Goal: Task Accomplishment & Management: Use online tool/utility

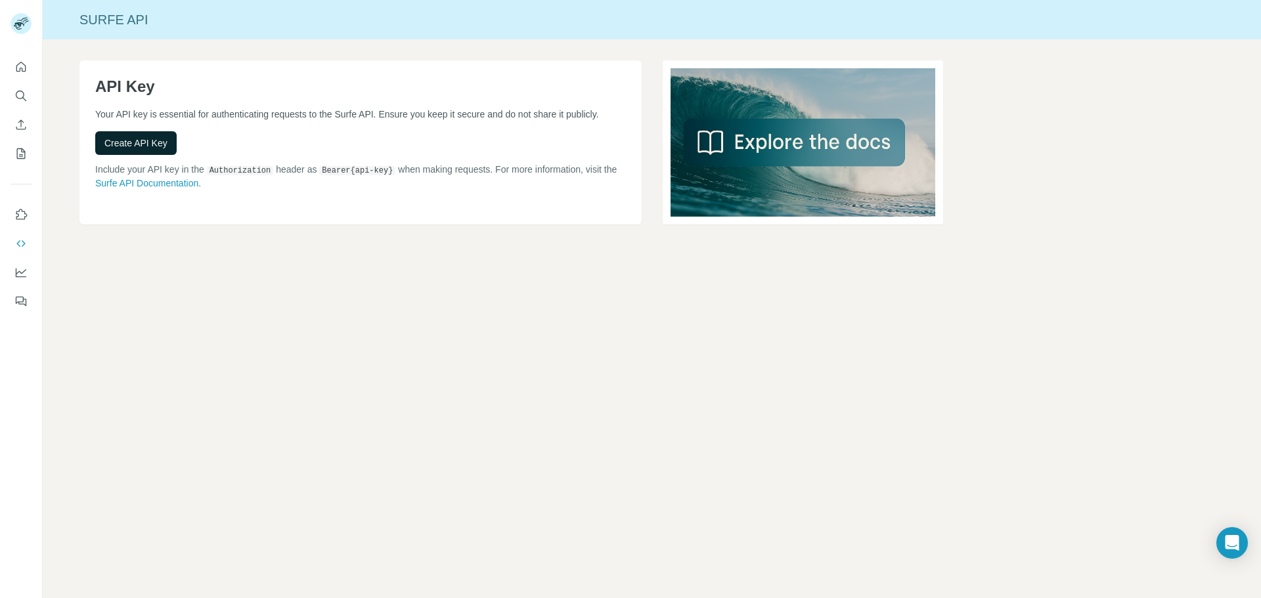
click at [146, 141] on span "Create API Key" at bounding box center [135, 143] width 63 height 13
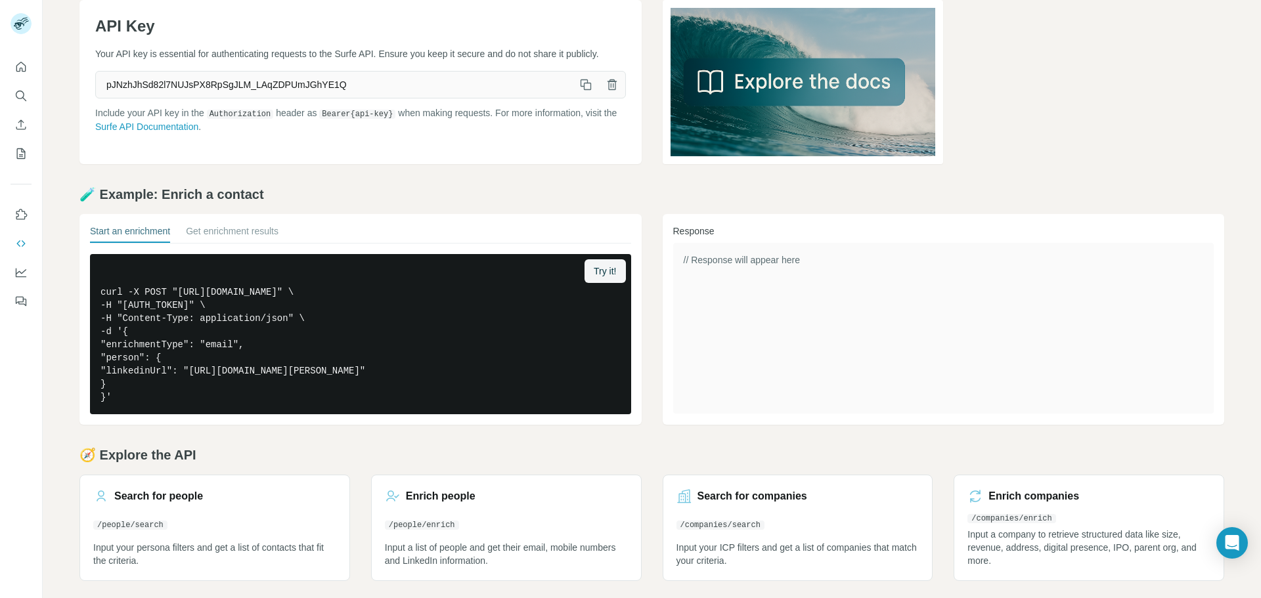
scroll to position [64, 0]
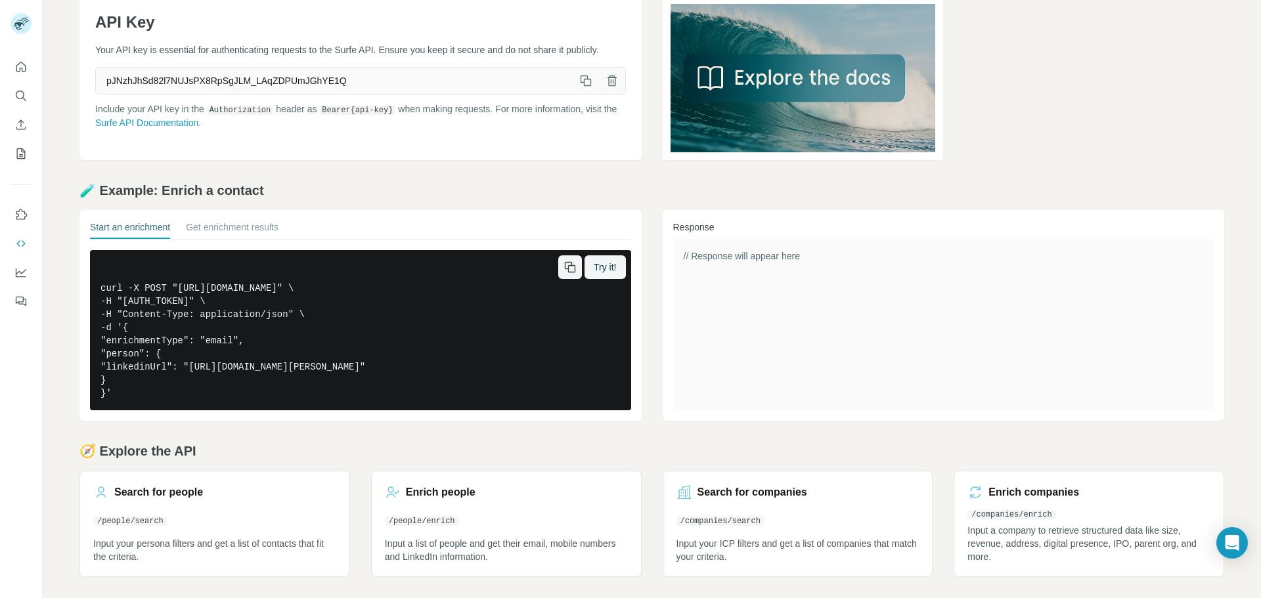
click at [568, 267] on icon "button" at bounding box center [571, 268] width 7 height 7
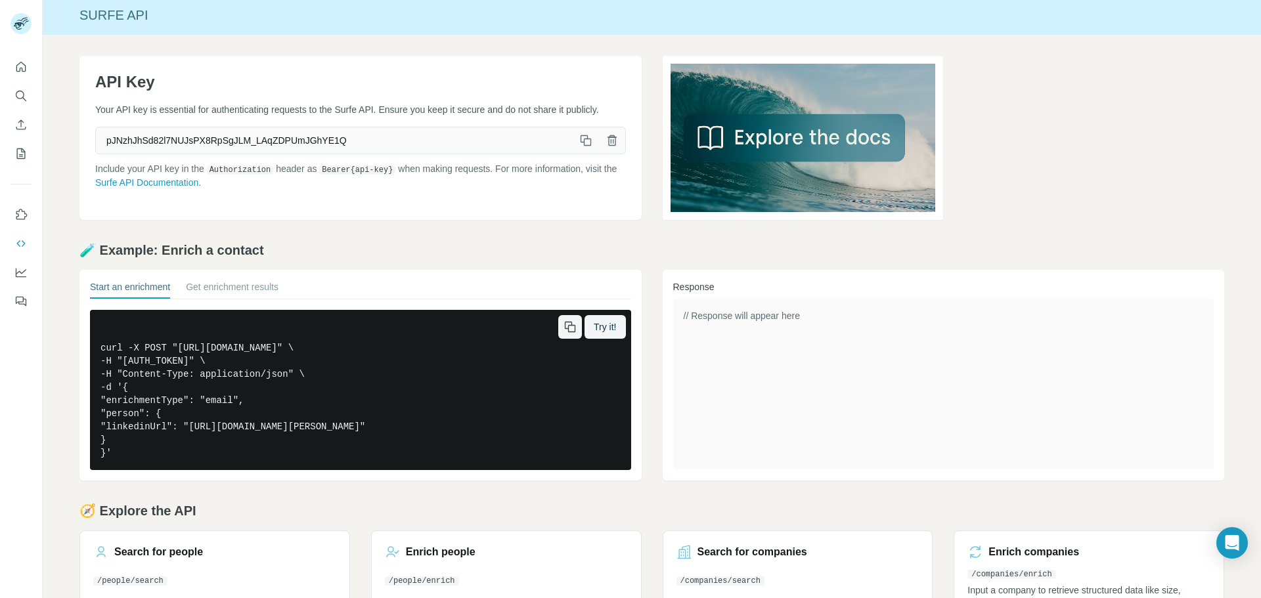
scroll to position [0, 0]
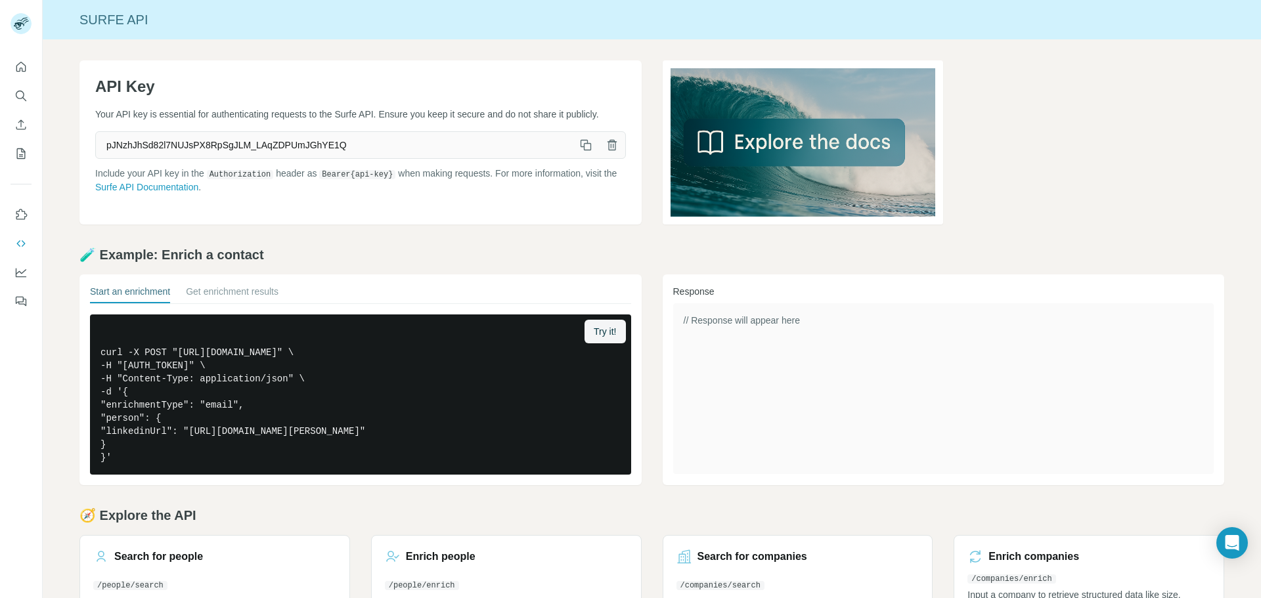
click at [580, 146] on icon "button" at bounding box center [585, 145] width 13 height 13
drag, startPoint x: 163, startPoint y: 77, endPoint x: 83, endPoint y: 87, distance: 80.6
click at [83, 87] on div "API Key Your API key is essential for authenticating requests to the Surfe API.…" at bounding box center [360, 142] width 562 height 164
copy h1 "API Key"
drag, startPoint x: 121, startPoint y: 23, endPoint x: 80, endPoint y: 25, distance: 41.4
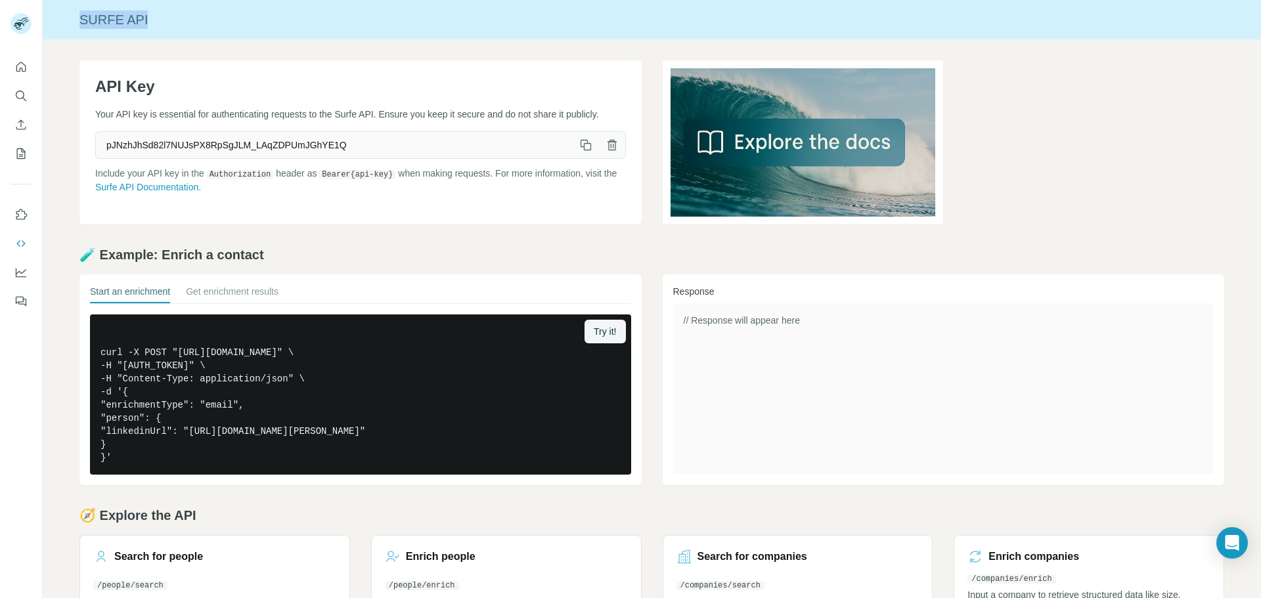
click at [80, 25] on div "Surfe API" at bounding box center [652, 20] width 1218 height 18
copy div "Surfe API"
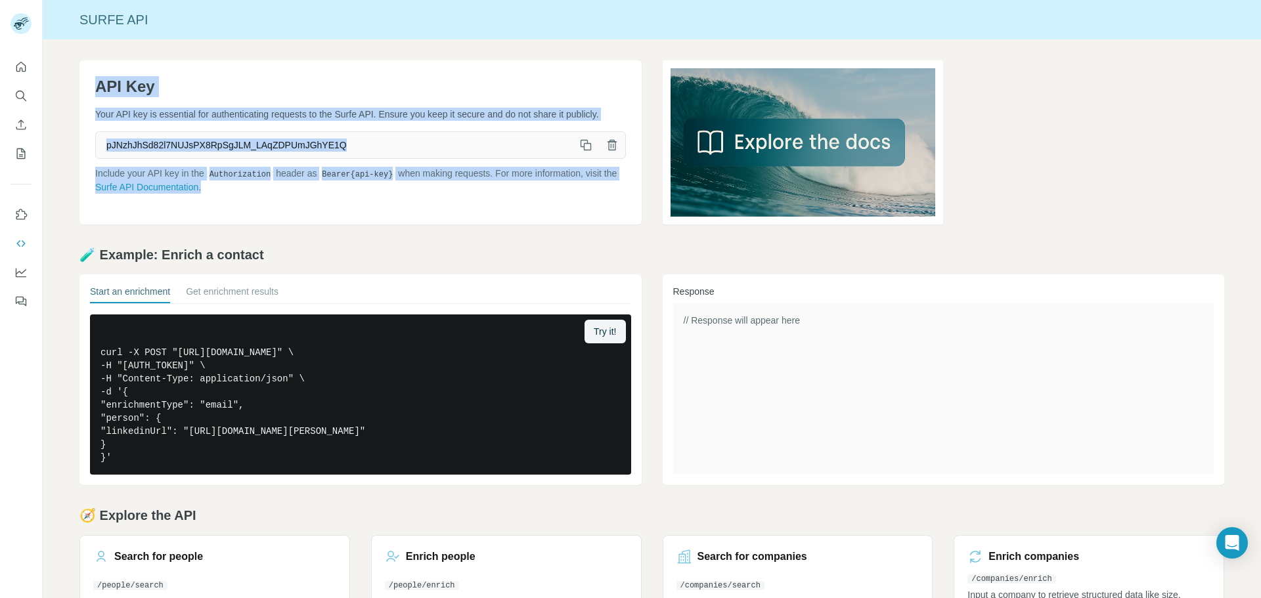
drag, startPoint x: 96, startPoint y: 86, endPoint x: 250, endPoint y: 187, distance: 183.9
click at [250, 187] on div "API Key Your API key is essential for authenticating requests to the Surfe API.…" at bounding box center [360, 142] width 562 height 164
copy div "API Key Your API key is essential for authenticating requests to the Surfe API.…"
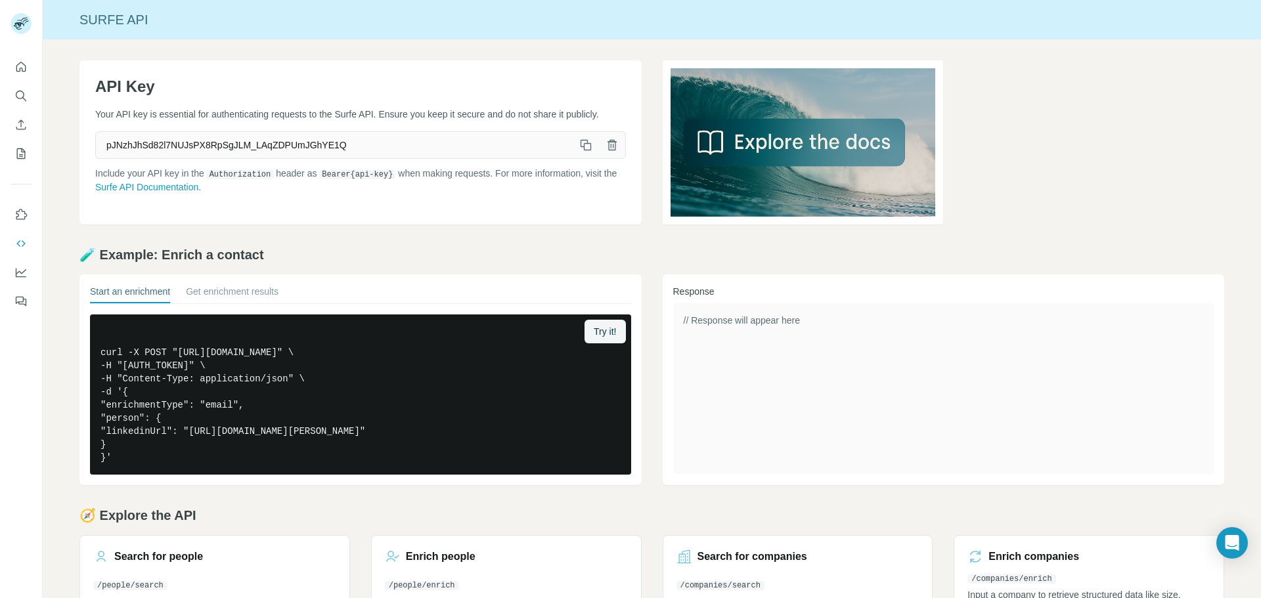
click at [569, 251] on h2 "🧪 Example: Enrich a contact" at bounding box center [651, 255] width 1144 height 18
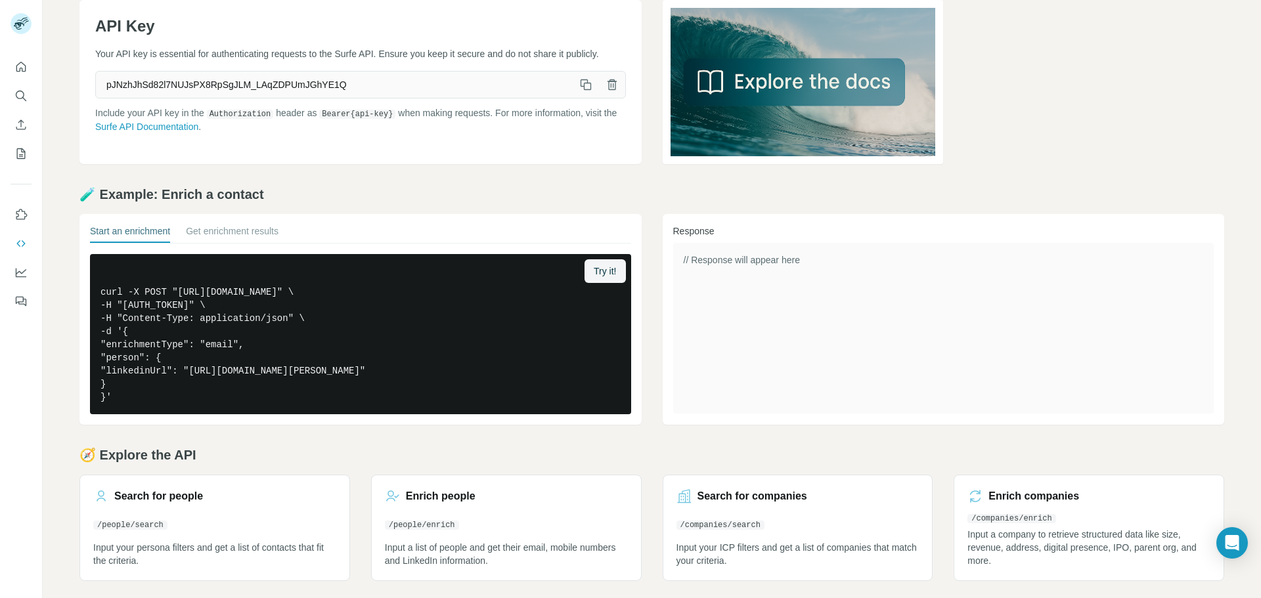
scroll to position [64, 0]
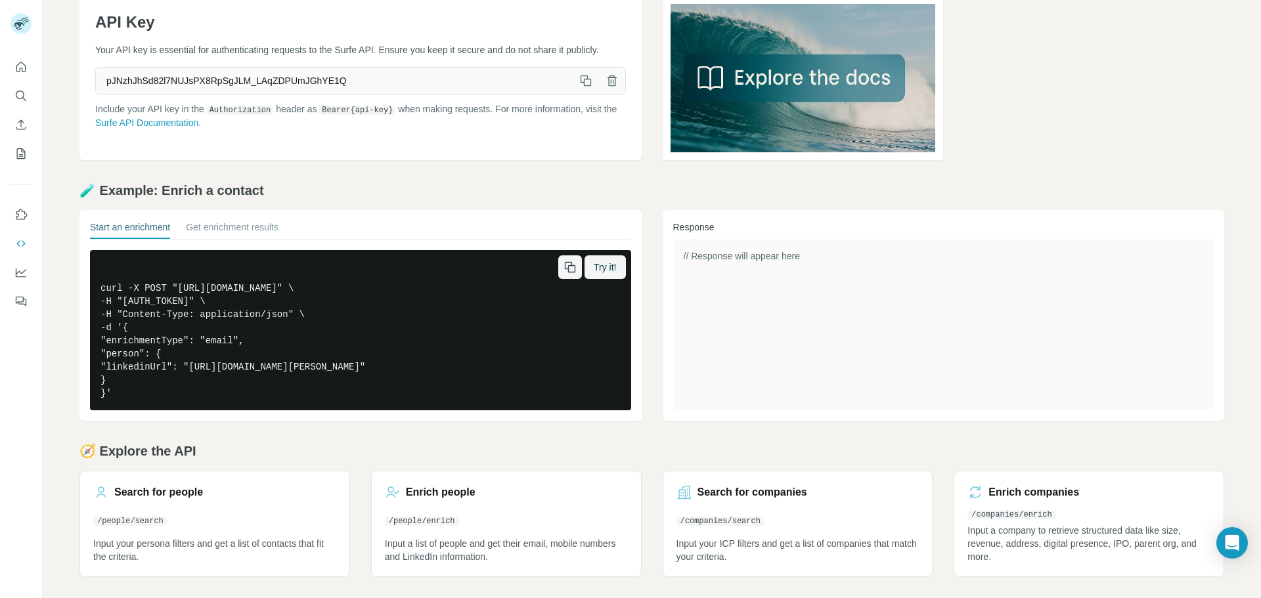
drag, startPoint x: 227, startPoint y: 299, endPoint x: 477, endPoint y: 291, distance: 250.3
click at [477, 291] on pre "curl -X POST "[URL][DOMAIN_NAME]" \ -H "[AUTH_TOKEN]" \ -H "Content-Type: appli…" at bounding box center [360, 330] width 541 height 160
click at [579, 83] on icon "button" at bounding box center [585, 80] width 13 height 13
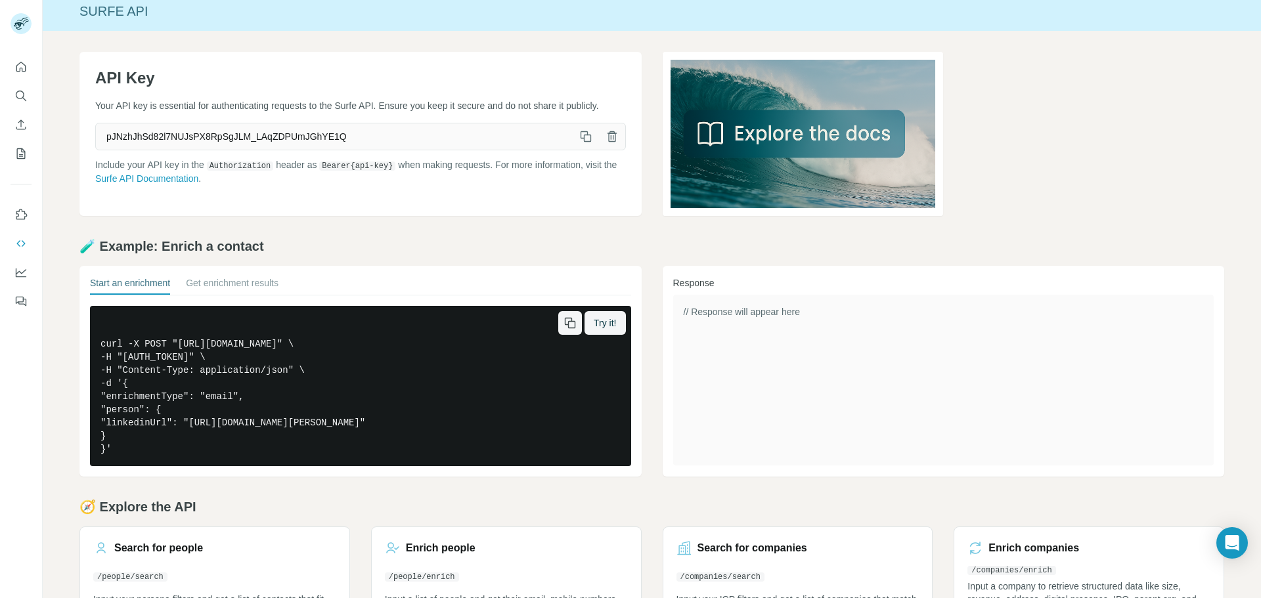
scroll to position [0, 0]
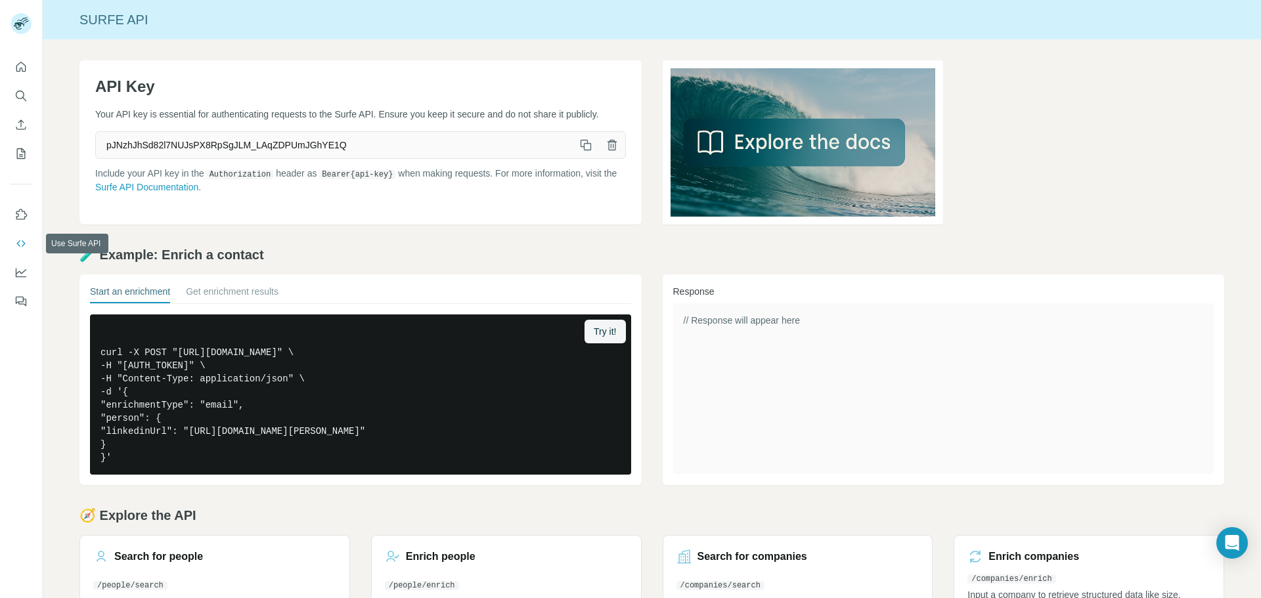
click at [23, 241] on icon "Use Surfe API" at bounding box center [20, 243] width 13 height 13
